Goal: Task Accomplishment & Management: Use online tool/utility

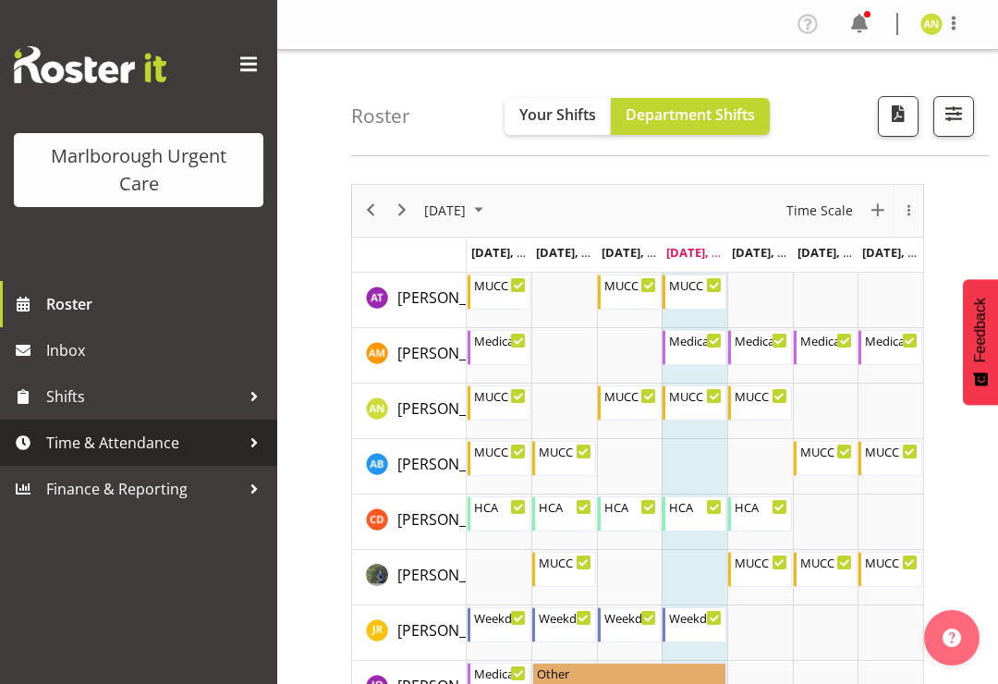
click at [242, 444] on div at bounding box center [254, 443] width 28 height 28
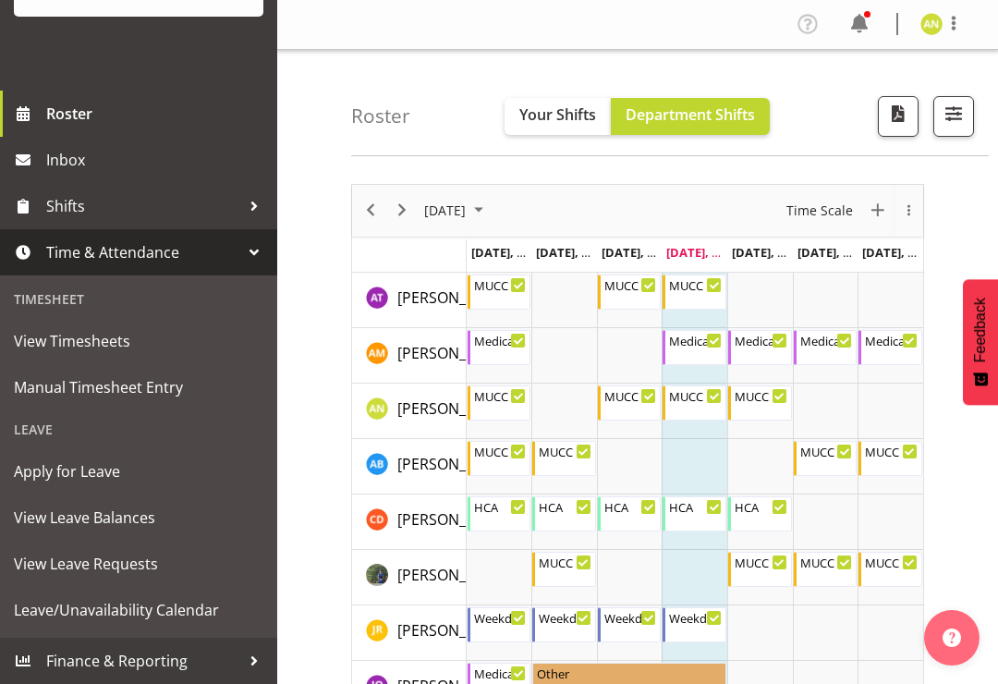
scroll to position [190, 0]
click at [153, 384] on span "Manual Timesheet Entry" at bounding box center [138, 387] width 249 height 28
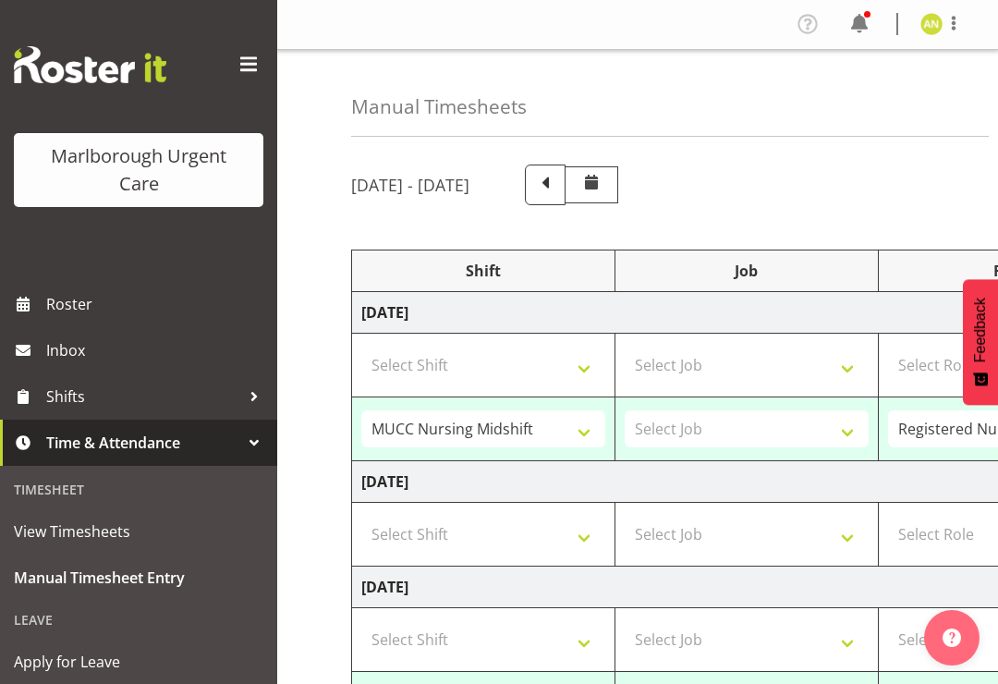
select select "80933"
select select "80893"
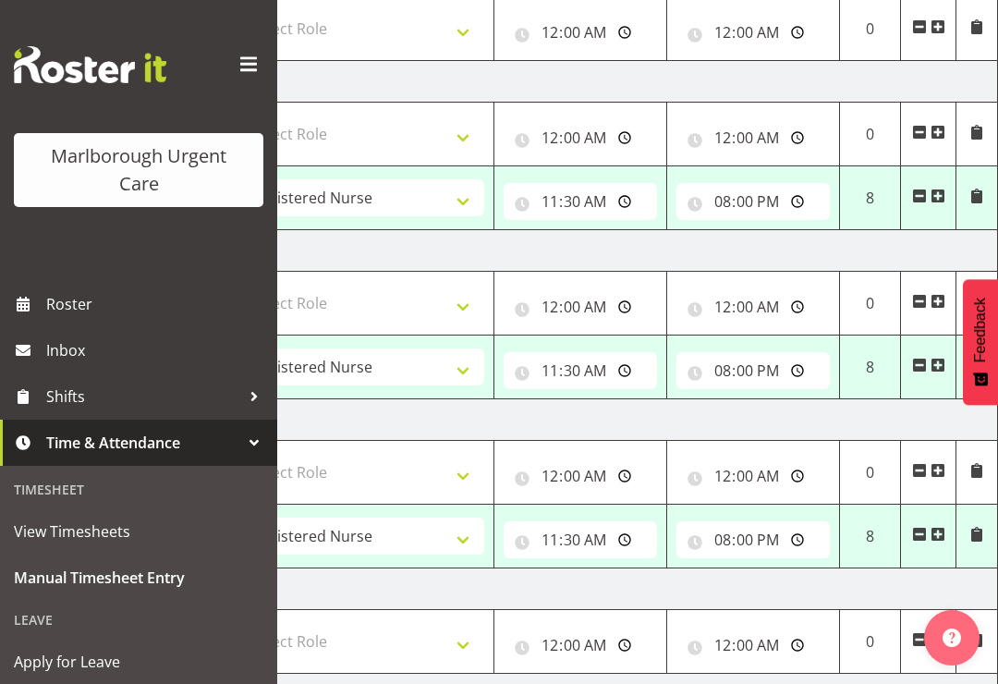
scroll to position [0, 647]
click at [875, 377] on td "8" at bounding box center [870, 367] width 61 height 64
click at [763, 371] on input "20:00:00" at bounding box center [752, 370] width 153 height 37
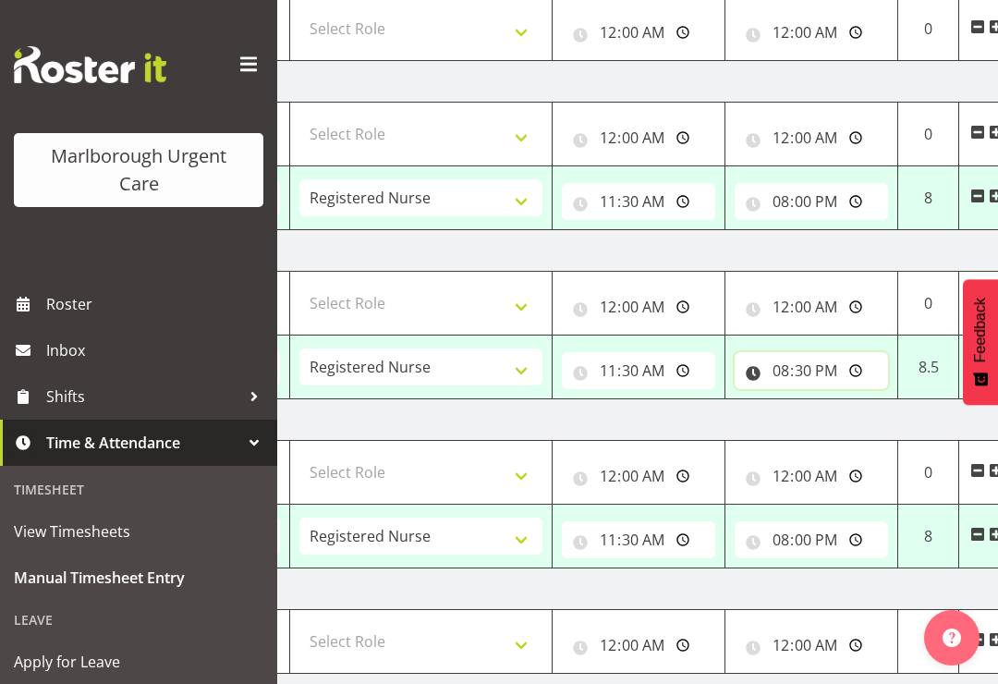
scroll to position [0, 640]
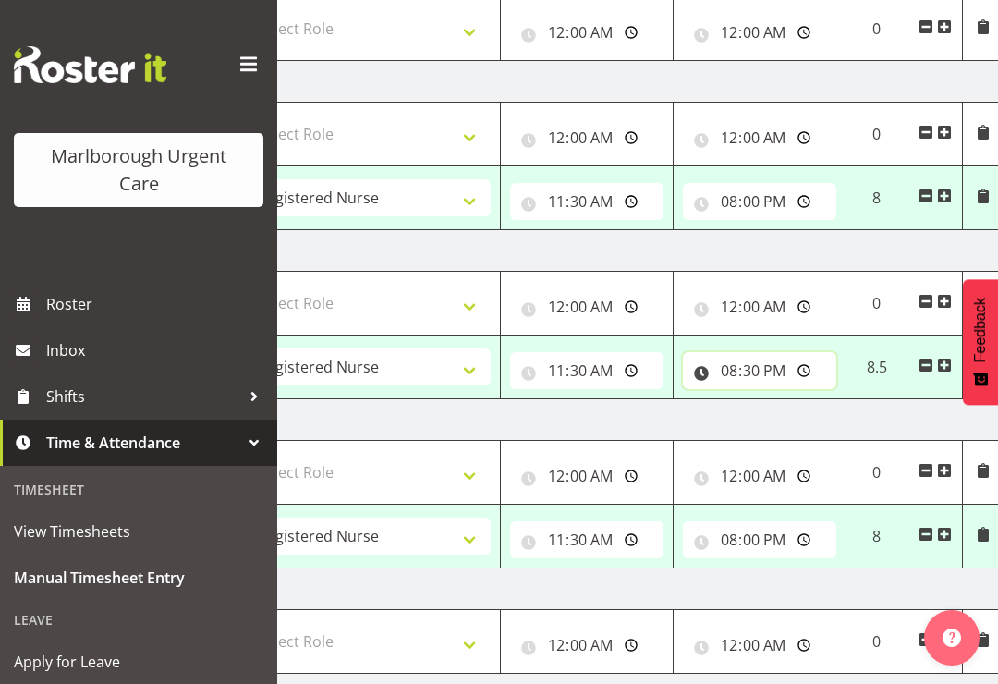
click at [766, 375] on input "20:30:00" at bounding box center [759, 370] width 153 height 37
type input "21:00:00"
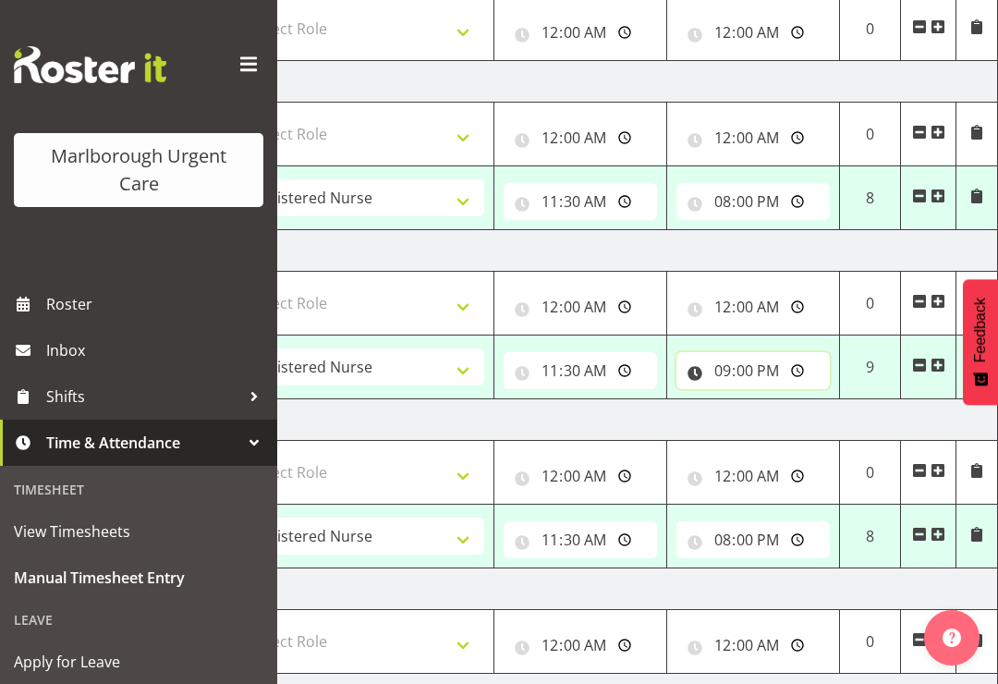
scroll to position [0, 647]
click at [395, 77] on td "Wednesday 1st October 2025" at bounding box center [351, 82] width 1293 height 42
click at [360, 418] on td "Friday 3rd October 2025" at bounding box center [351, 420] width 1293 height 42
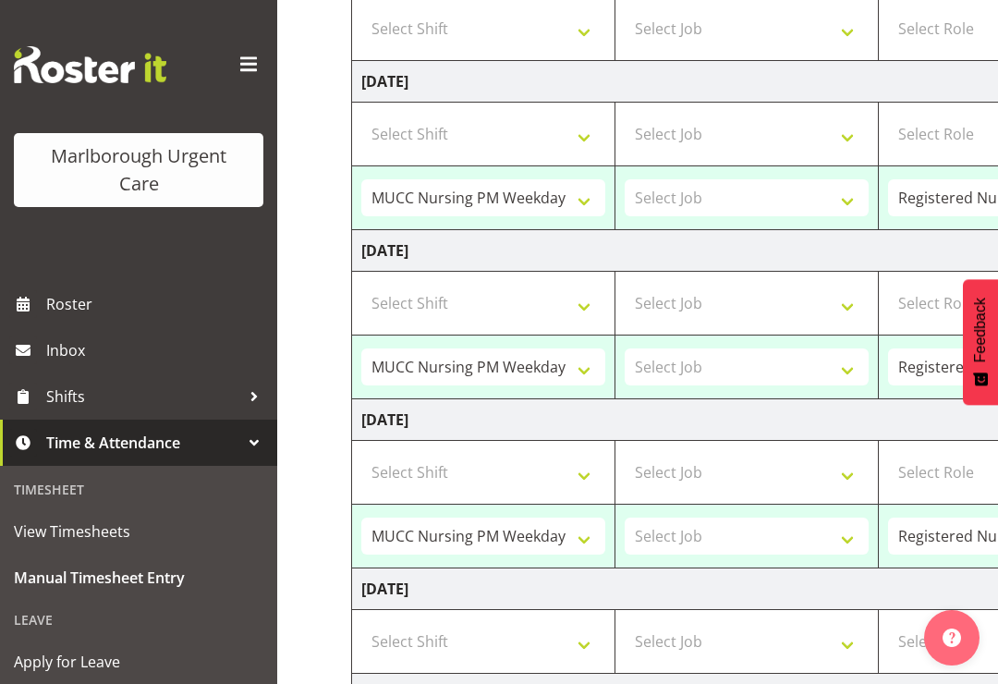
scroll to position [0, 0]
click at [253, 62] on span at bounding box center [249, 65] width 30 height 30
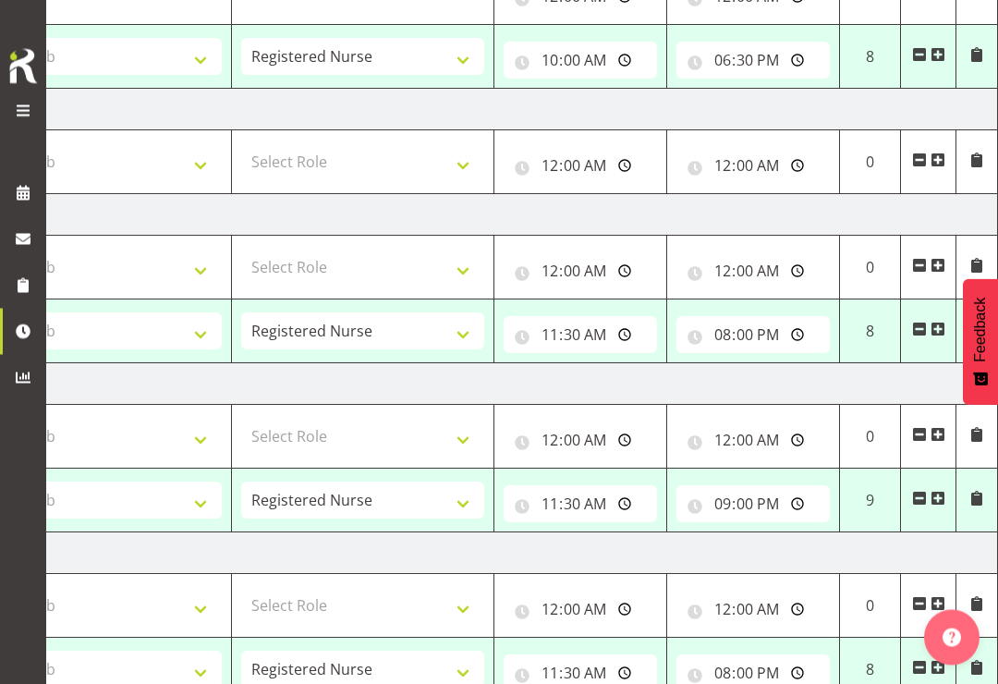
scroll to position [0, 416]
click at [933, 492] on span at bounding box center [938, 499] width 15 height 15
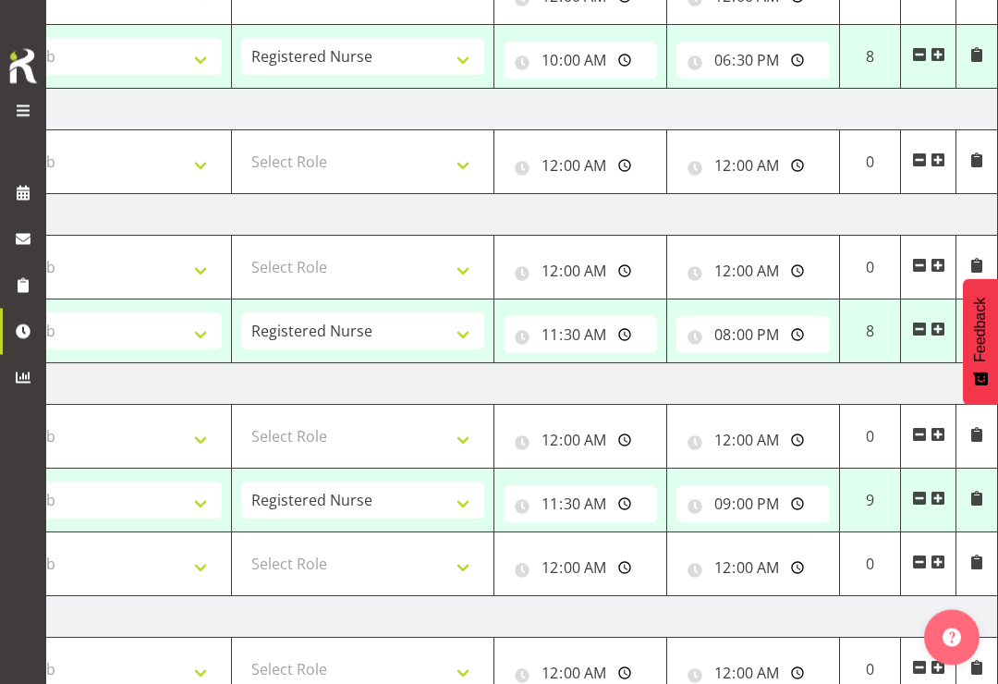
scroll to position [372, 0]
click at [982, 492] on span at bounding box center [976, 498] width 15 height 15
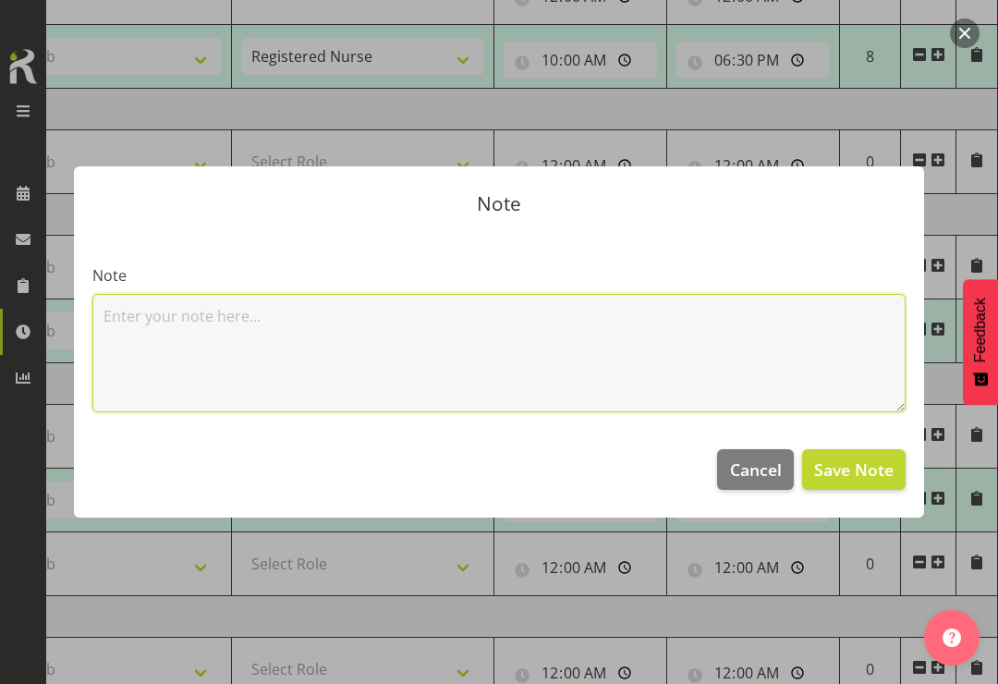
click at [120, 324] on textarea at bounding box center [498, 353] width 813 height 118
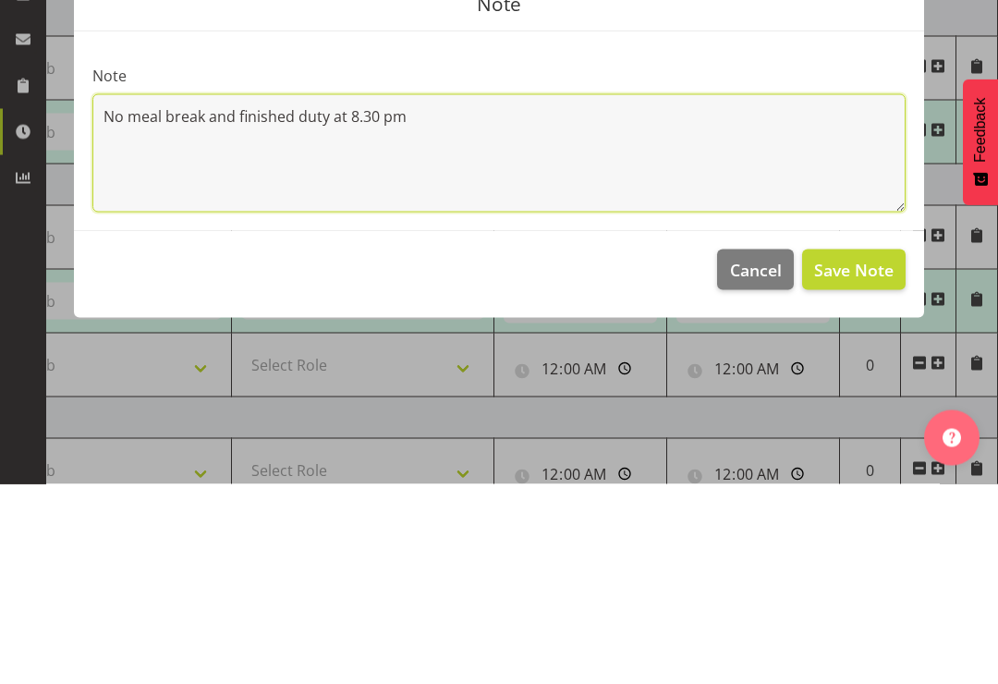
click at [130, 294] on textarea "No meal break and finished duty at 8.30 pm" at bounding box center [498, 353] width 813 height 118
click at [286, 294] on textarea "No 30 minute meal break and finished duty at 8.30 pm" at bounding box center [498, 353] width 813 height 118
type textarea "No 30 minute meal break due to work load and finished duty at 8.30 pm"
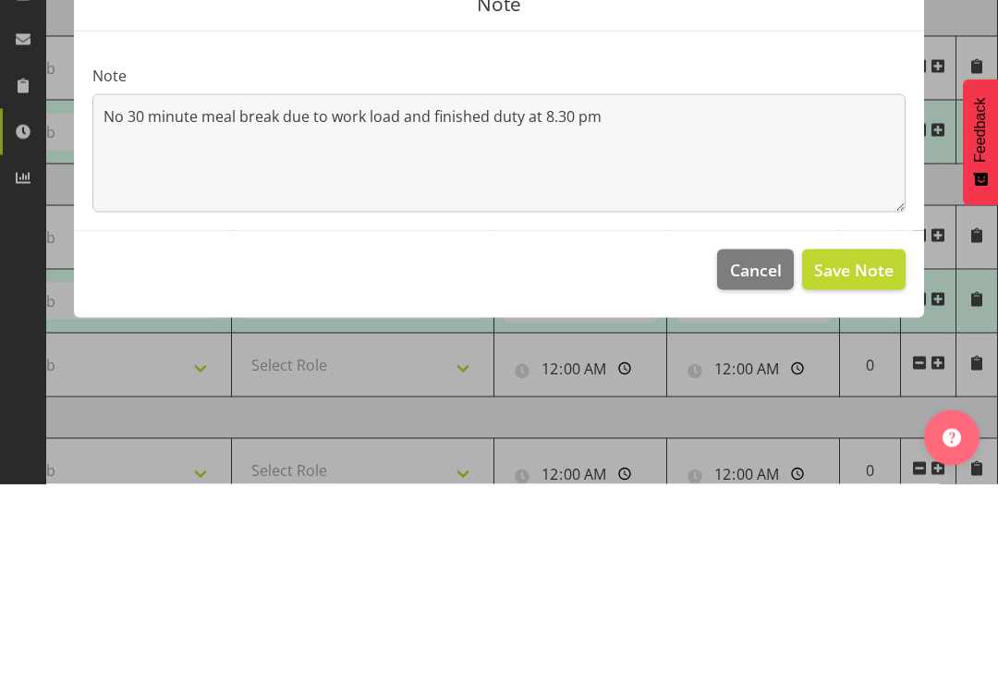
click at [855, 457] on span "Save Note" at bounding box center [853, 469] width 79 height 24
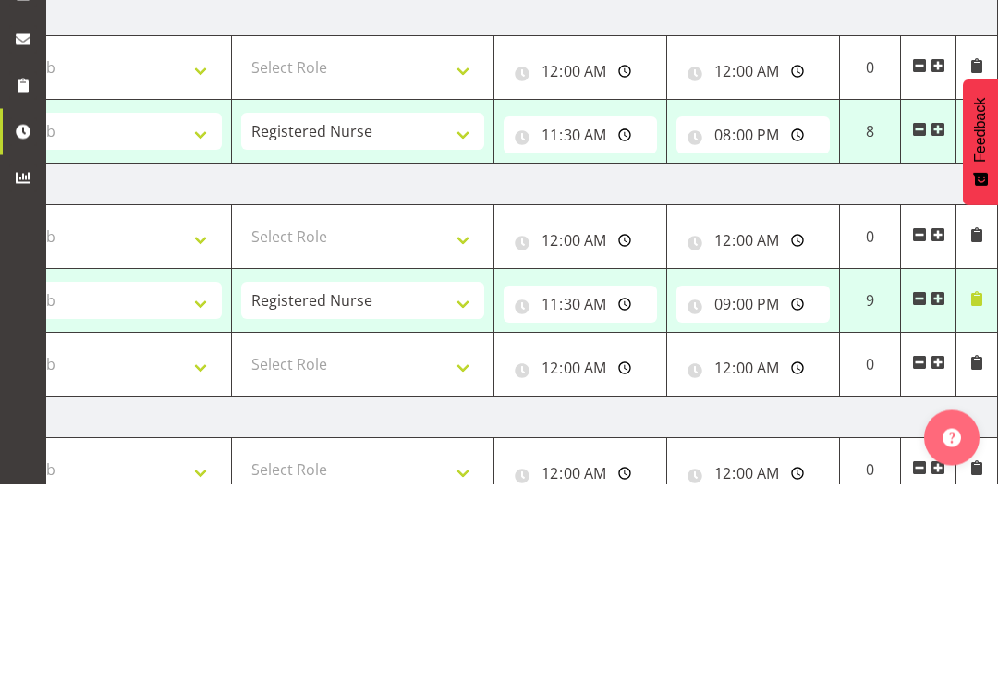
scroll to position [572, 0]
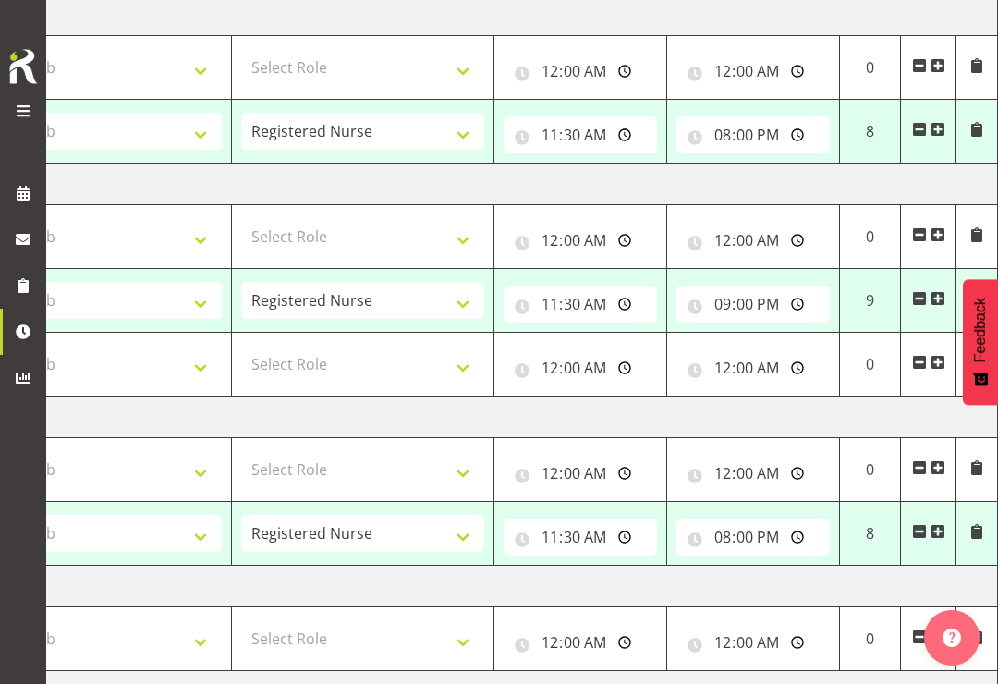
click at [917, 368] on span at bounding box center [919, 362] width 15 height 15
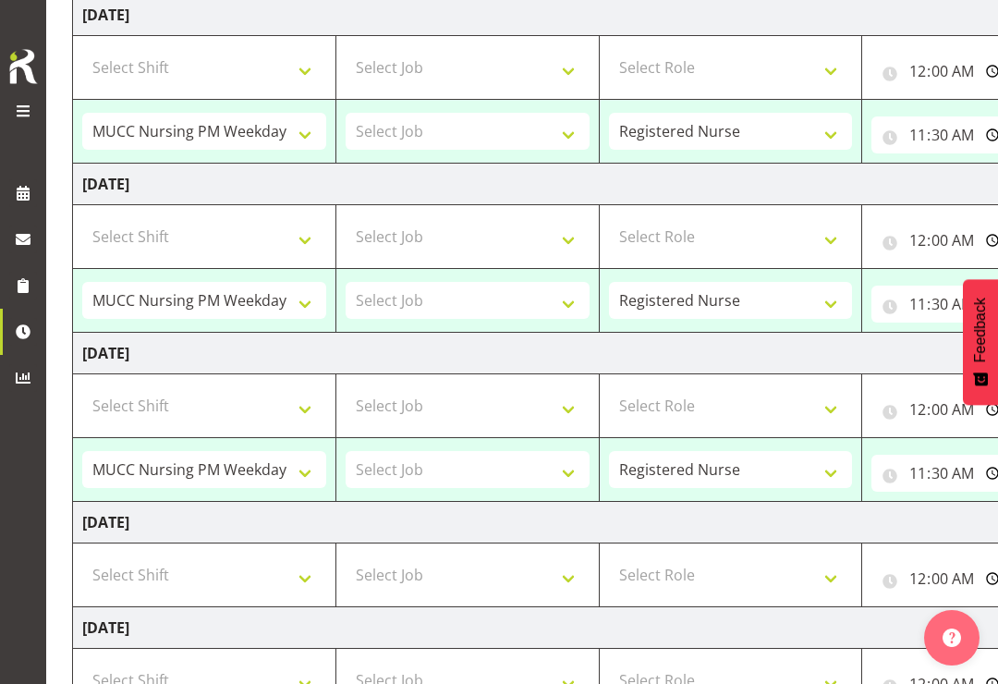
scroll to position [0, 47]
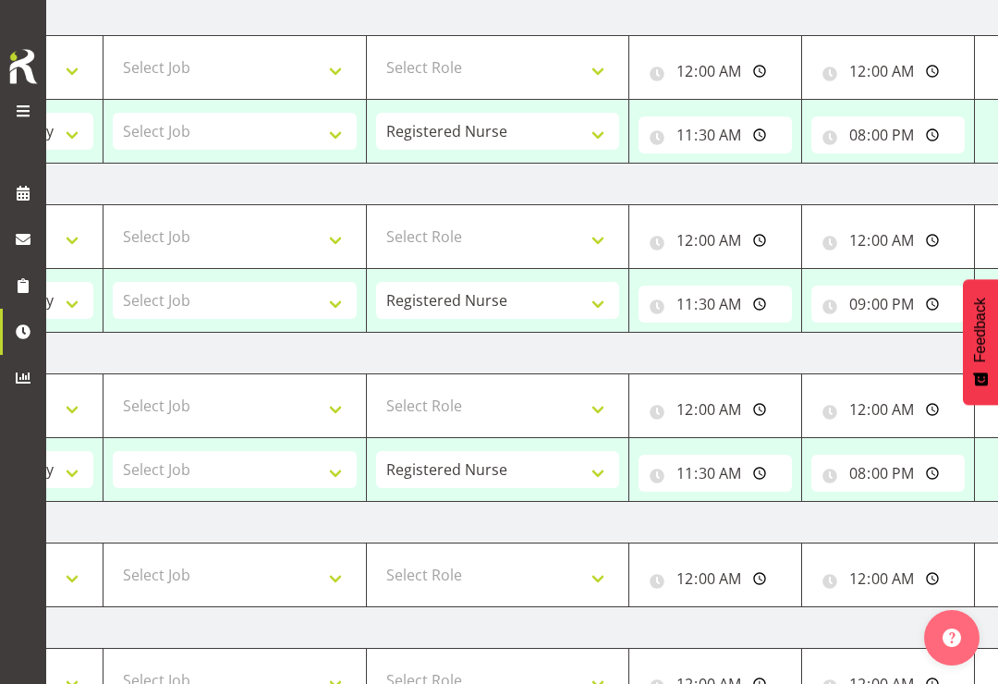
click at [988, 347] on span "Feedback" at bounding box center [980, 330] width 17 height 65
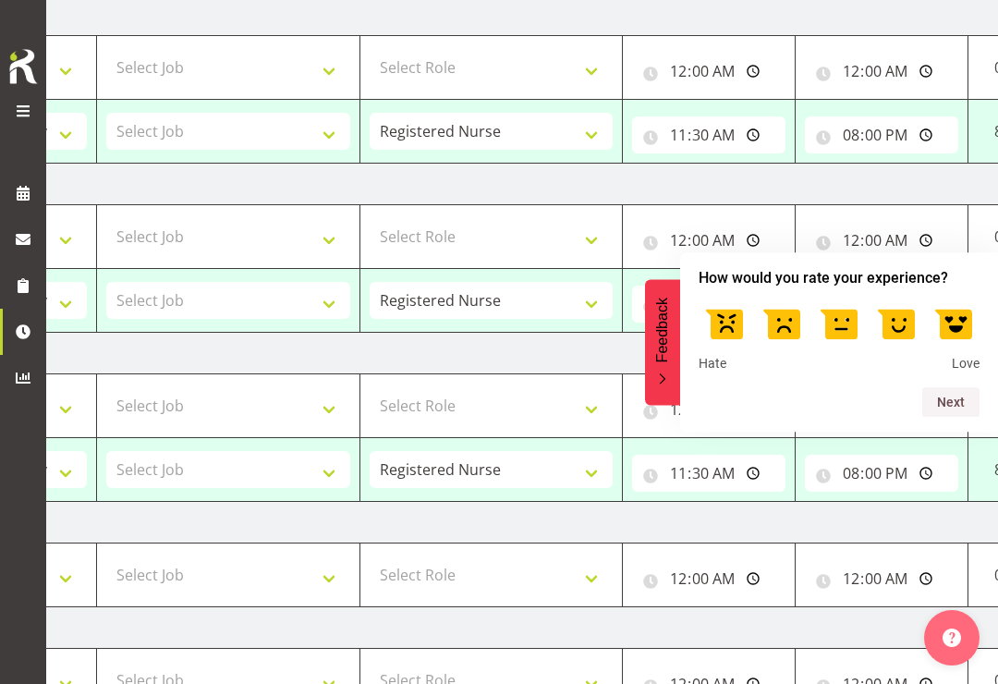
scroll to position [0, 290]
click at [658, 382] on button "Feedback" at bounding box center [662, 342] width 35 height 126
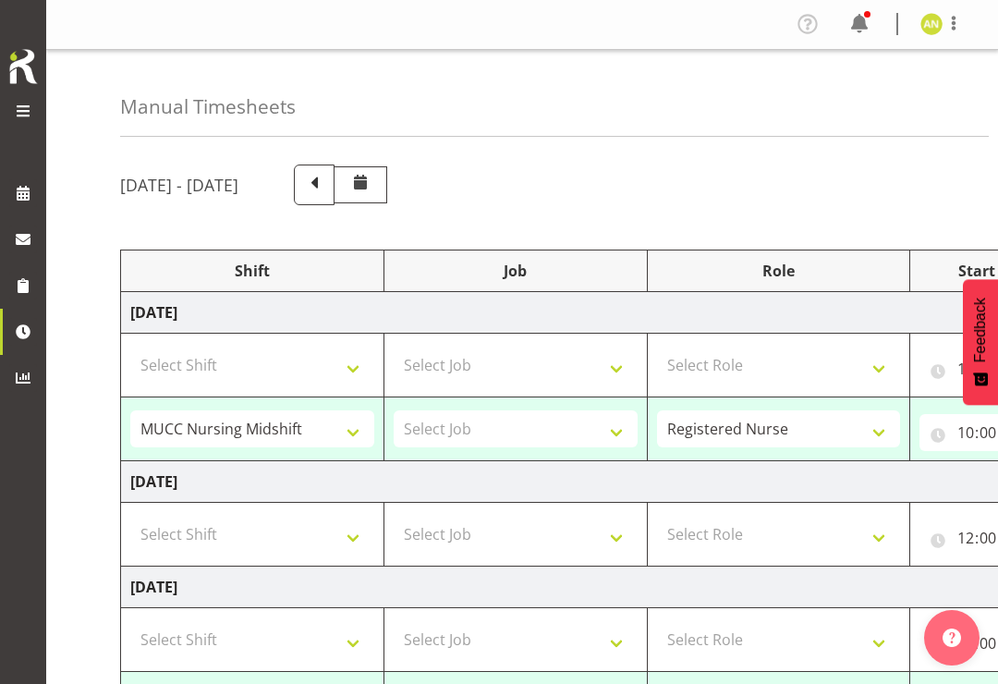
scroll to position [0, 0]
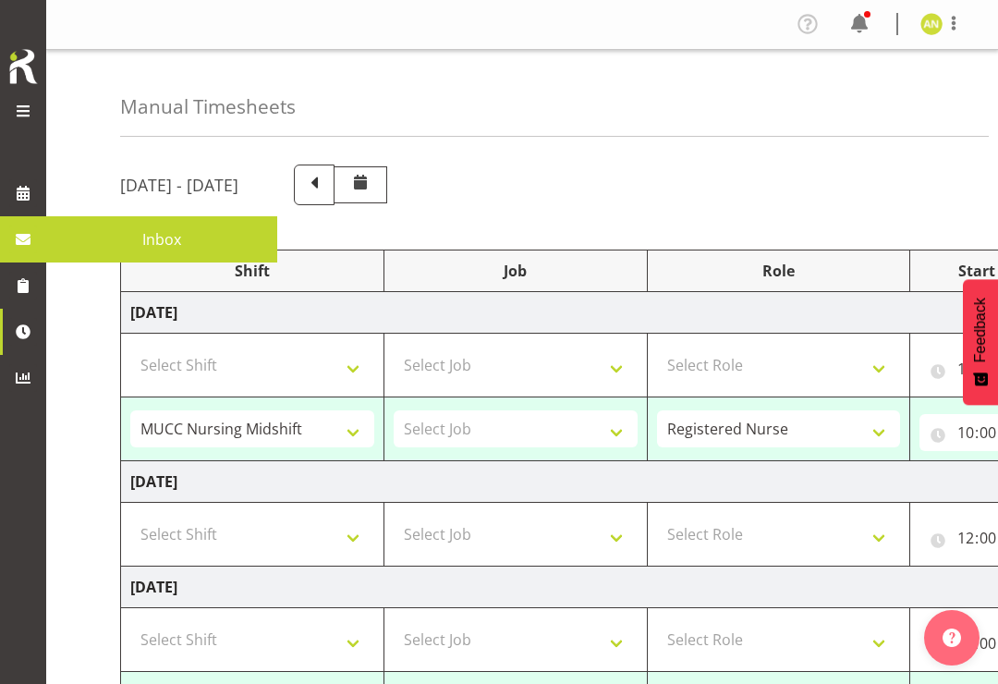
click at [32, 242] on span at bounding box center [23, 239] width 28 height 28
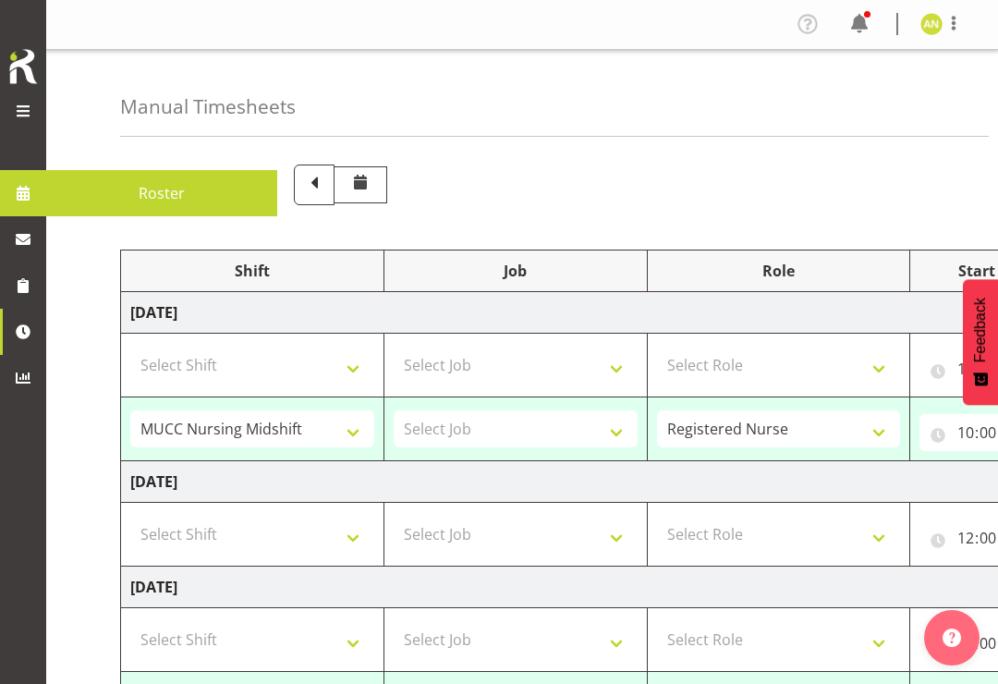
click at [28, 189] on span at bounding box center [23, 193] width 28 height 28
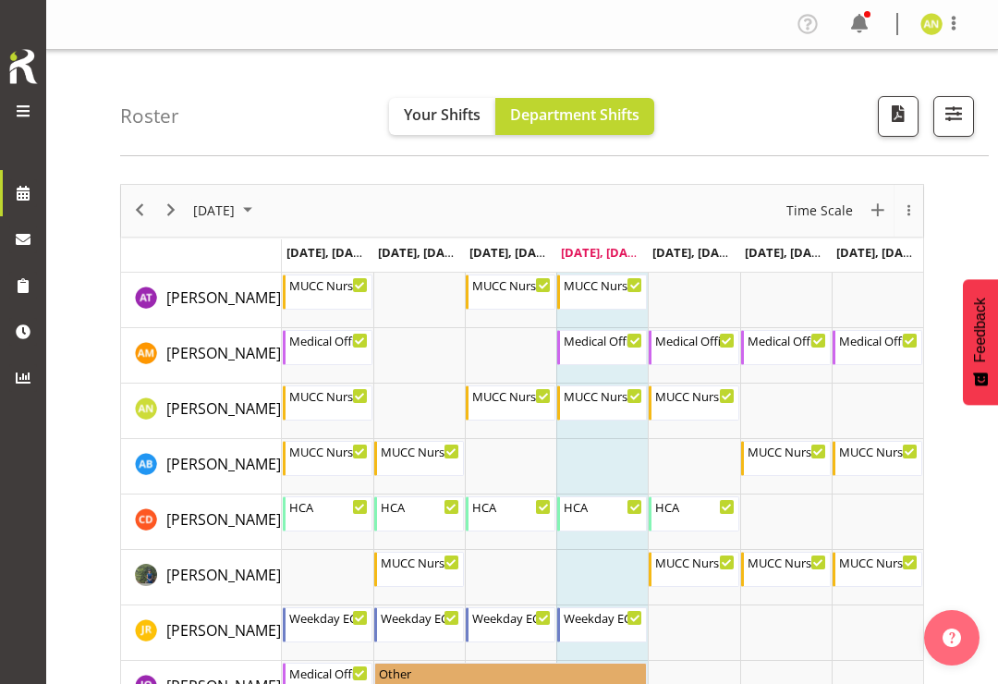
click at [939, 21] on img at bounding box center [931, 24] width 22 height 22
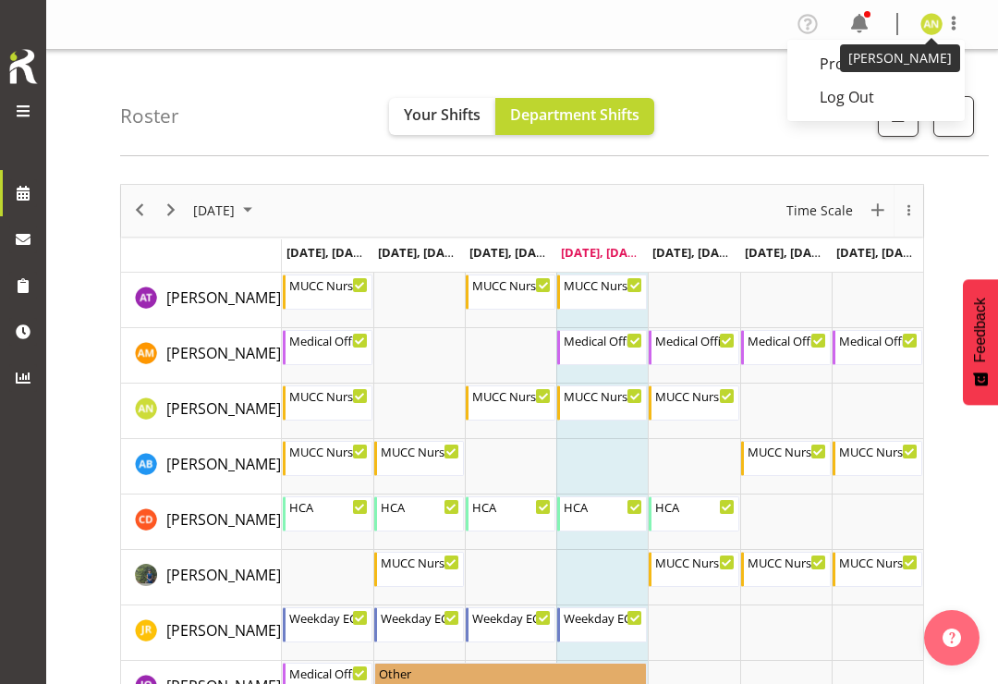
click at [858, 96] on link "Log Out" at bounding box center [875, 96] width 177 height 33
